Goal: Information Seeking & Learning: Learn about a topic

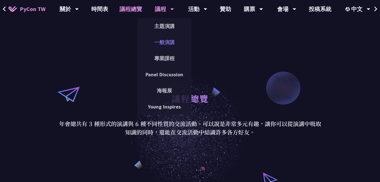
click at [169, 42] on link "一般演講" at bounding box center [164, 42] width 54 height 13
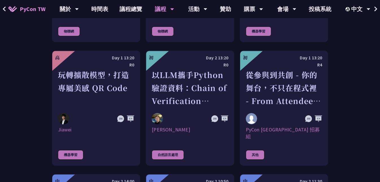
scroll to position [1241, 0]
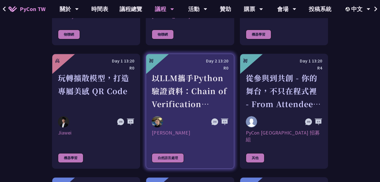
click at [182, 71] on div "以LLM攜手Python驗證資料：Chain of Verification (CoVe)實務應用" at bounding box center [190, 90] width 76 height 39
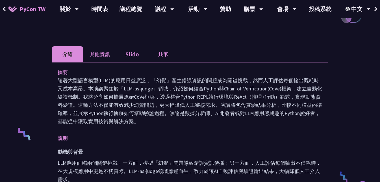
scroll to position [146, 0]
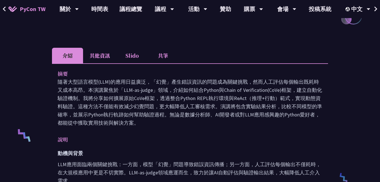
click at [113, 56] on li "其他資訊" at bounding box center [99, 56] width 33 height 16
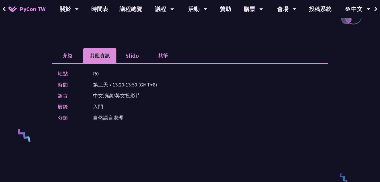
click at [135, 61] on li "Slido" at bounding box center [131, 56] width 31 height 16
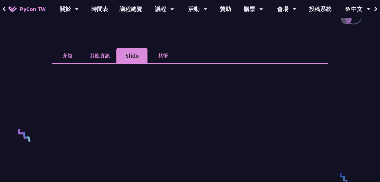
click at [64, 52] on li "介紹" at bounding box center [67, 56] width 31 height 16
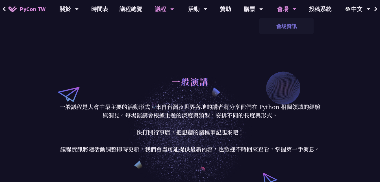
click at [286, 25] on link "會場資訊" at bounding box center [286, 25] width 54 height 13
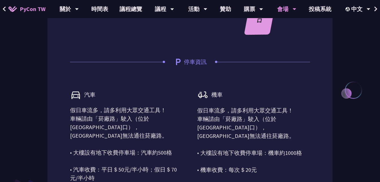
scroll to position [616, 0]
